Goal: Task Accomplishment & Management: Manage account settings

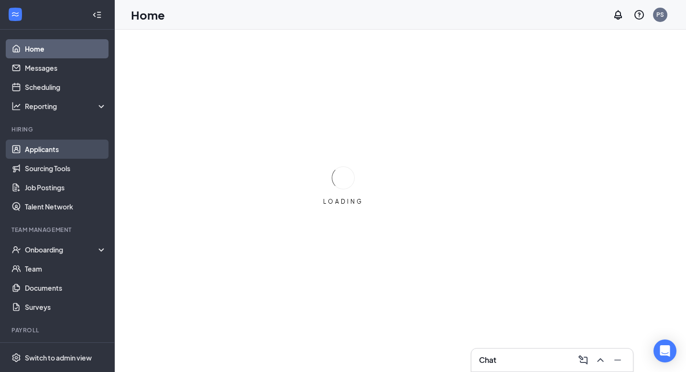
click at [60, 150] on link "Applicants" at bounding box center [66, 149] width 82 height 19
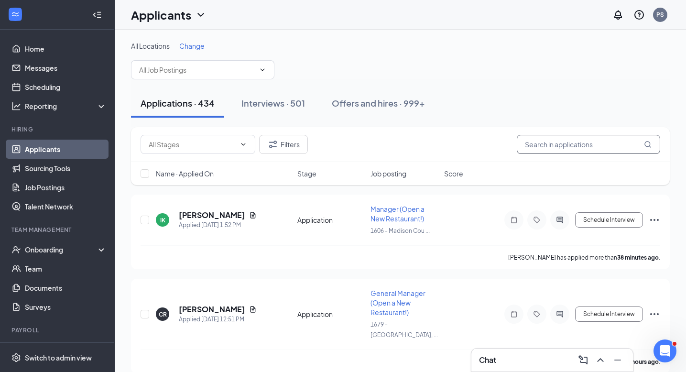
click at [554, 153] on input "text" at bounding box center [588, 144] width 143 height 19
paste input "[PERSON_NAME]"
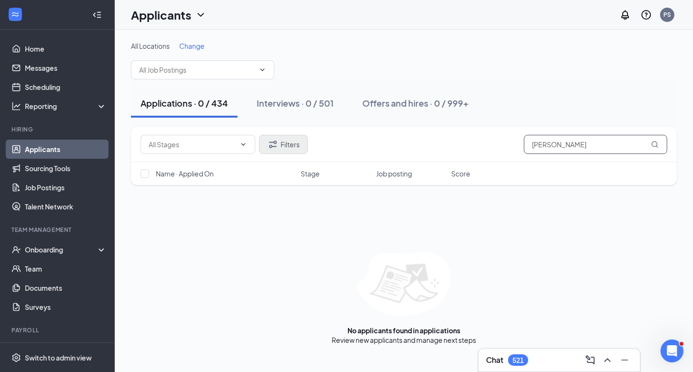
type input "[PERSON_NAME]"
click at [301, 144] on button "Filters" at bounding box center [283, 144] width 49 height 19
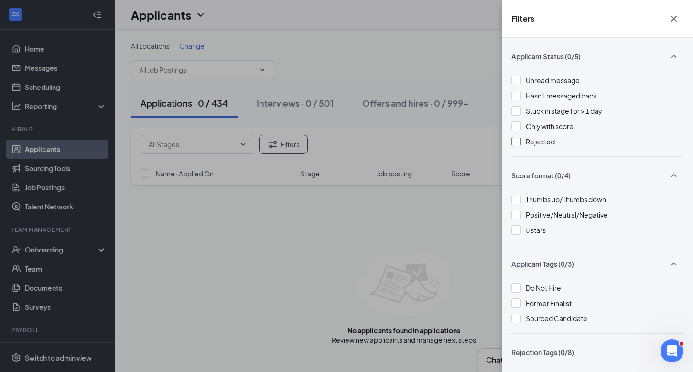
click at [517, 144] on div at bounding box center [516, 142] width 10 height 10
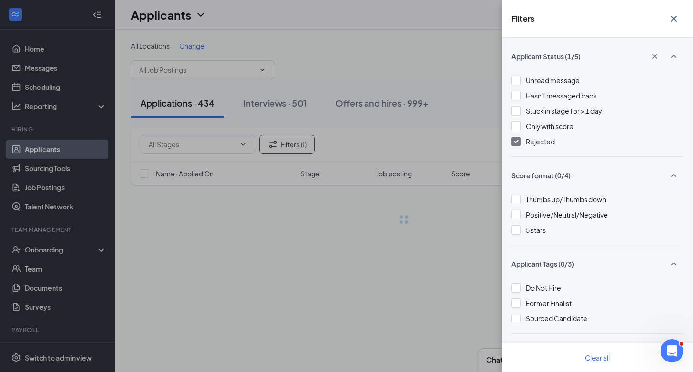
click at [671, 19] on icon "Cross" at bounding box center [673, 18] width 11 height 11
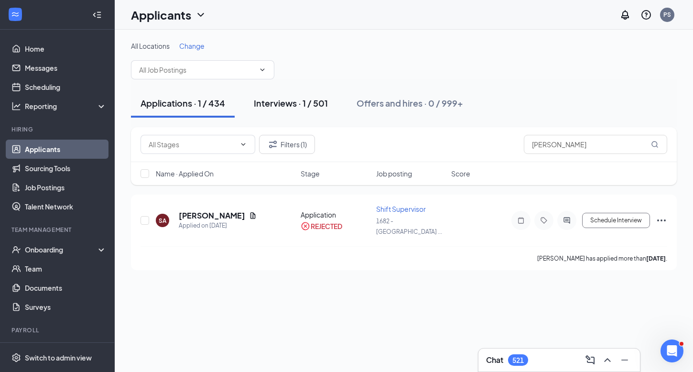
click at [321, 101] on div "Interviews · 1 / 501" at bounding box center [291, 103] width 74 height 12
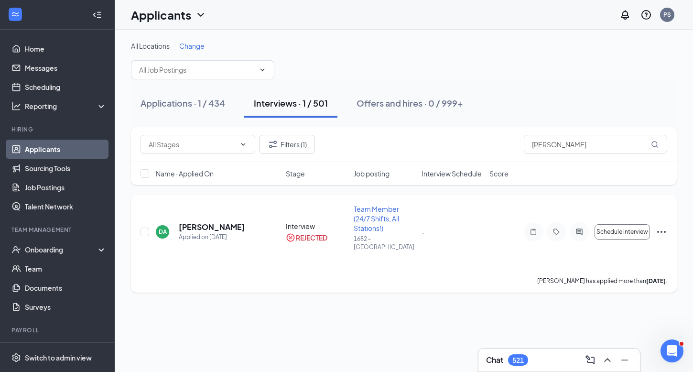
click at [658, 226] on icon "Ellipses" at bounding box center [661, 231] width 11 height 11
click at [190, 222] on h5 "[PERSON_NAME]" at bounding box center [212, 227] width 66 height 11
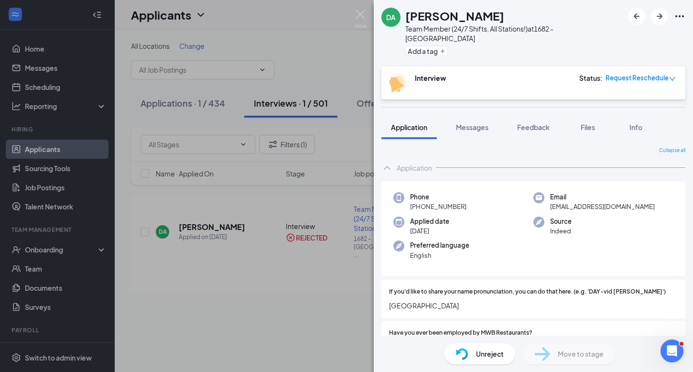
click at [487, 345] on div "Unreject" at bounding box center [479, 353] width 71 height 21
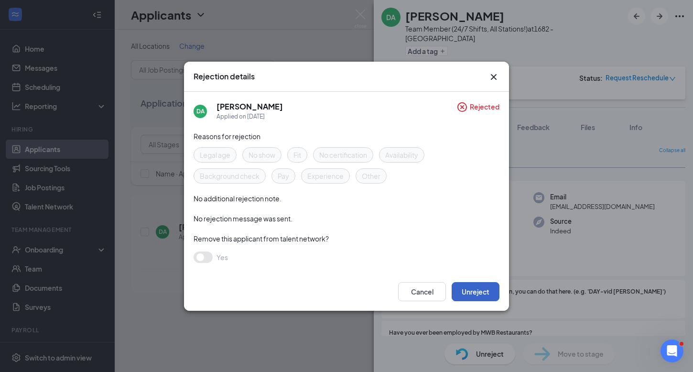
click at [468, 292] on button "Unreject" at bounding box center [476, 291] width 48 height 19
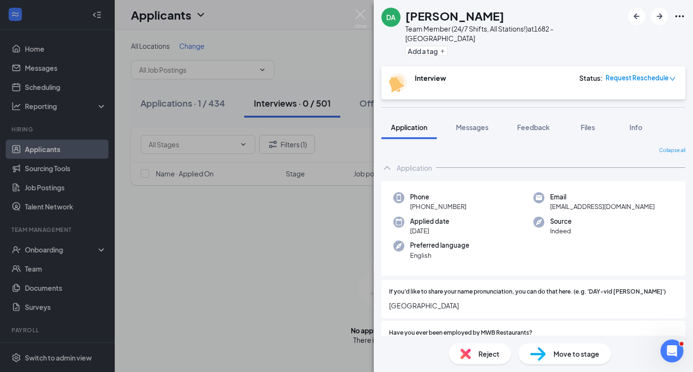
click at [253, 123] on div "DA [PERSON_NAME] Team Member (24/7 Shifts, All Stations!) at [STREET_ADDRESS] A…" at bounding box center [346, 186] width 693 height 372
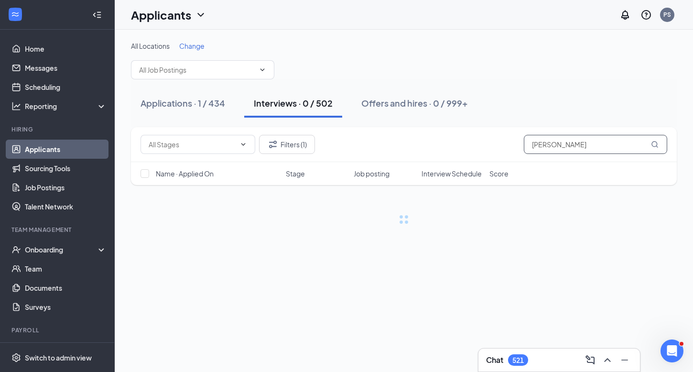
click at [559, 149] on input "[PERSON_NAME]" at bounding box center [595, 144] width 143 height 19
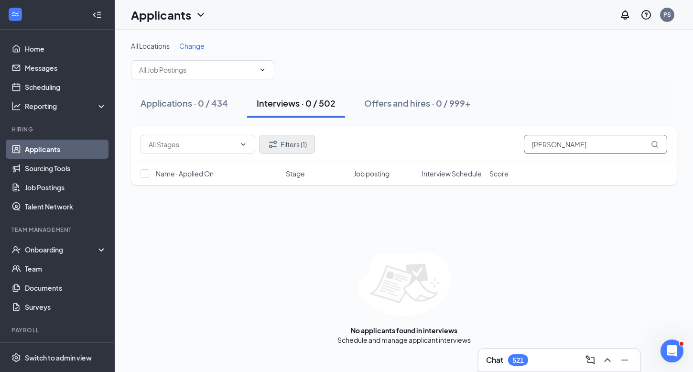
type input "[PERSON_NAME]"
click at [281, 143] on button "Filters (1)" at bounding box center [287, 144] width 56 height 19
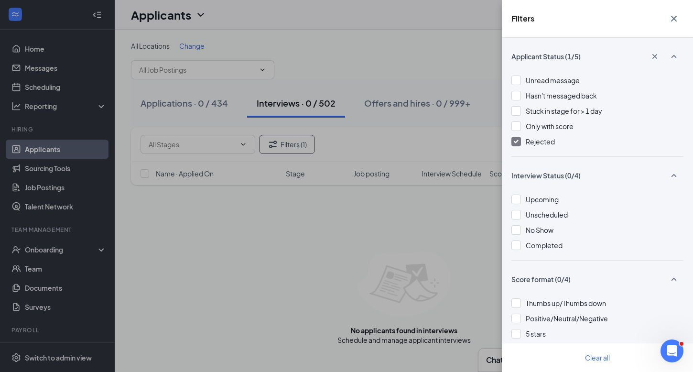
click at [537, 143] on span "Rejected" at bounding box center [540, 141] width 29 height 9
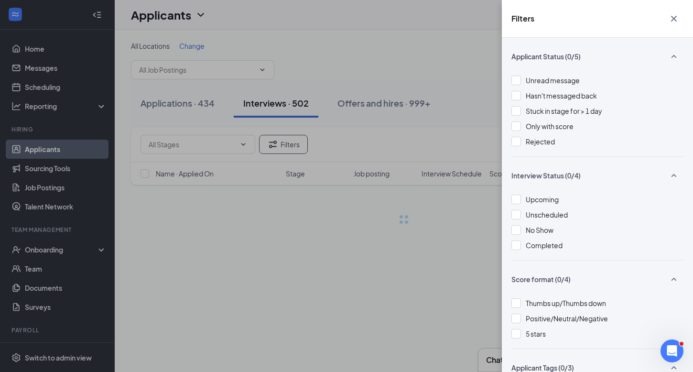
click at [486, 136] on div "Filters Applicant Status (0/5) Unread message Hasn't messaged back Stuck in sta…" at bounding box center [346, 186] width 693 height 372
click at [677, 21] on icon "Cross" at bounding box center [673, 18] width 11 height 11
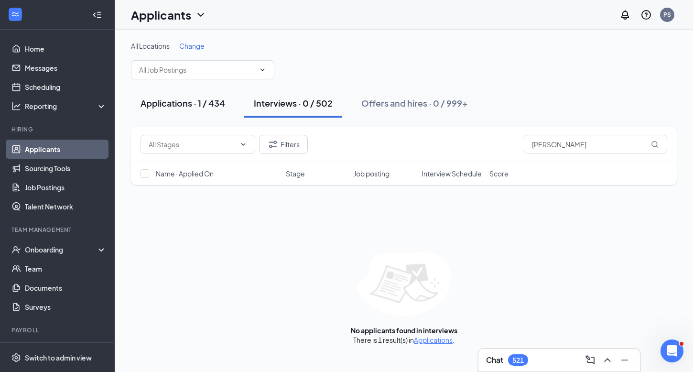
click at [215, 107] on div "Applications · 1 / 434" at bounding box center [182, 103] width 85 height 12
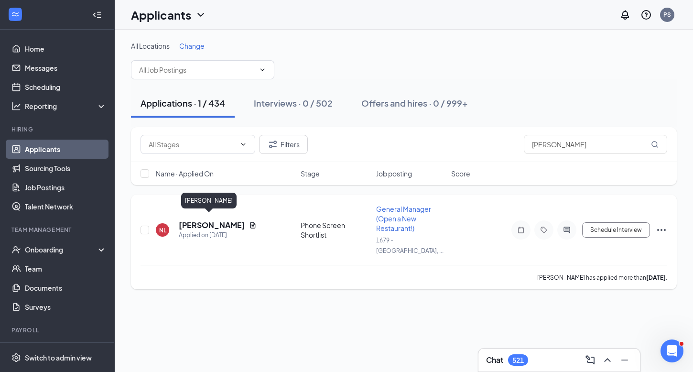
click at [214, 220] on h5 "[PERSON_NAME]" at bounding box center [212, 225] width 66 height 11
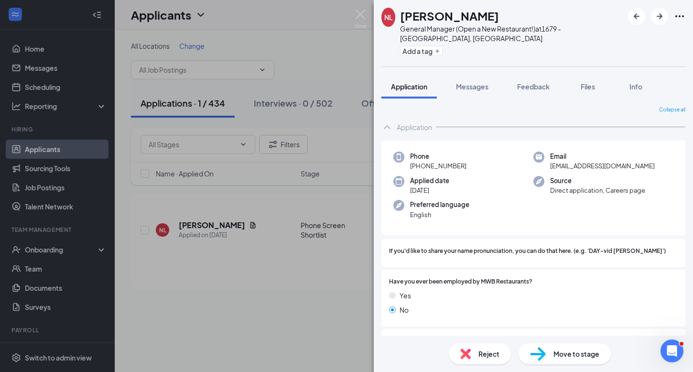
drag, startPoint x: 466, startPoint y: 154, endPoint x: 419, endPoint y: 153, distance: 46.8
click at [419, 153] on div "Phone [PHONE_NUMBER]" at bounding box center [463, 161] width 140 height 20
copy span "[PHONE_NUMBER]"
drag, startPoint x: 615, startPoint y: 157, endPoint x: 547, endPoint y: 156, distance: 67.4
click at [547, 156] on div "Email [EMAIL_ADDRESS][DOMAIN_NAME]" at bounding box center [603, 161] width 140 height 20
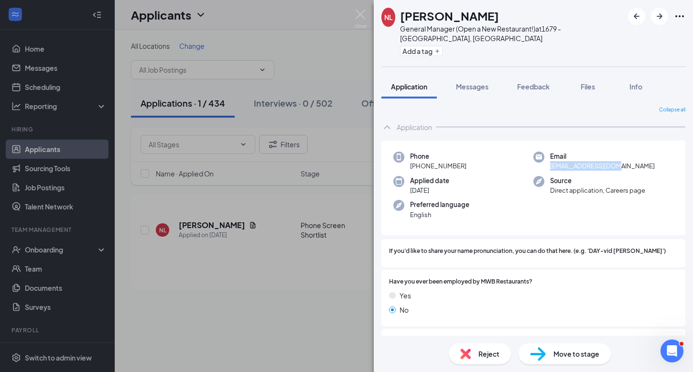
copy span "[EMAIL_ADDRESS][DOMAIN_NAME]"
click at [471, 87] on button "Messages" at bounding box center [472, 87] width 52 height 24
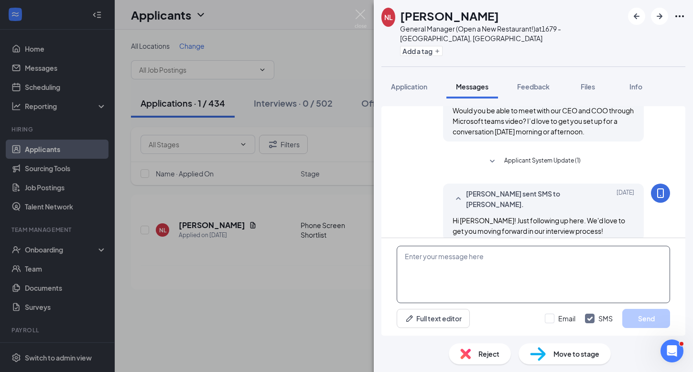
scroll to position [241, 0]
